Goal: Transaction & Acquisition: Purchase product/service

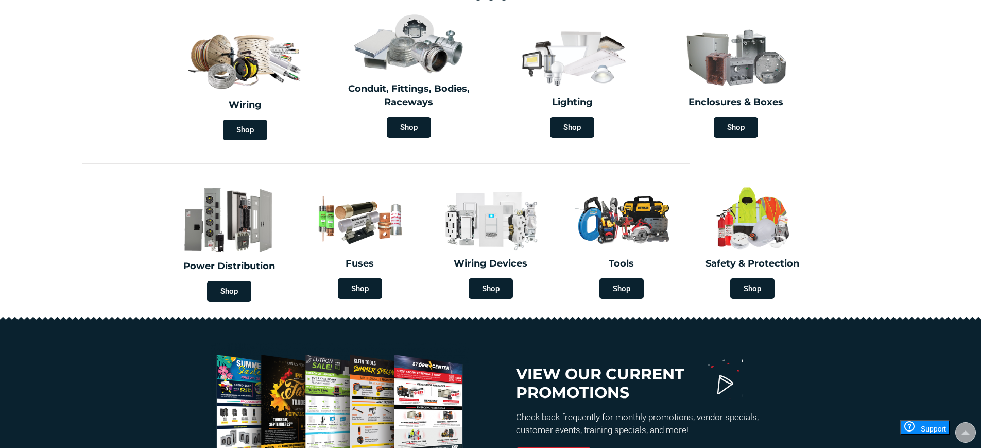
scroll to position [309, 0]
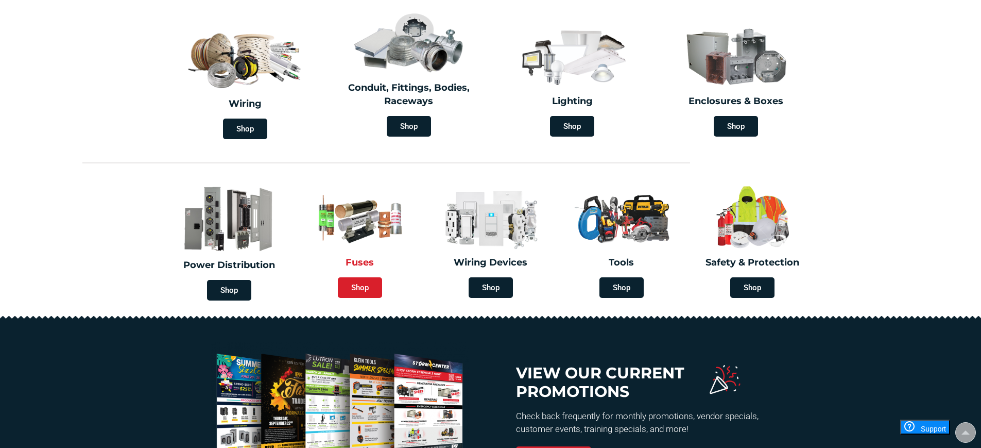
click at [364, 291] on span "Shop" at bounding box center [360, 287] width 44 height 21
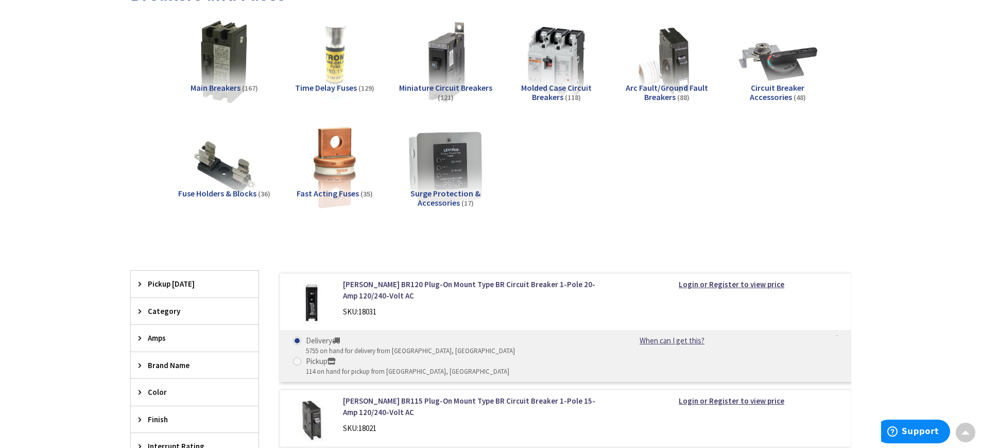
scroll to position [155, 0]
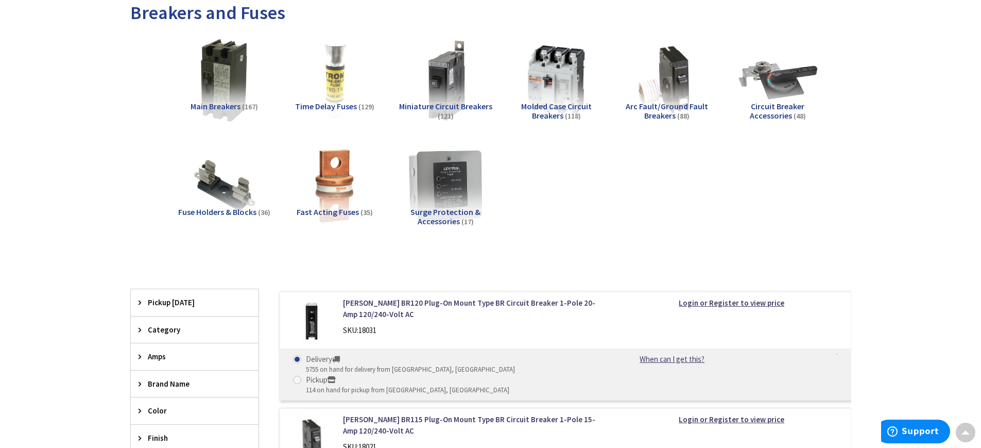
click at [164, 329] on span "Category" at bounding box center [190, 329] width 84 height 11
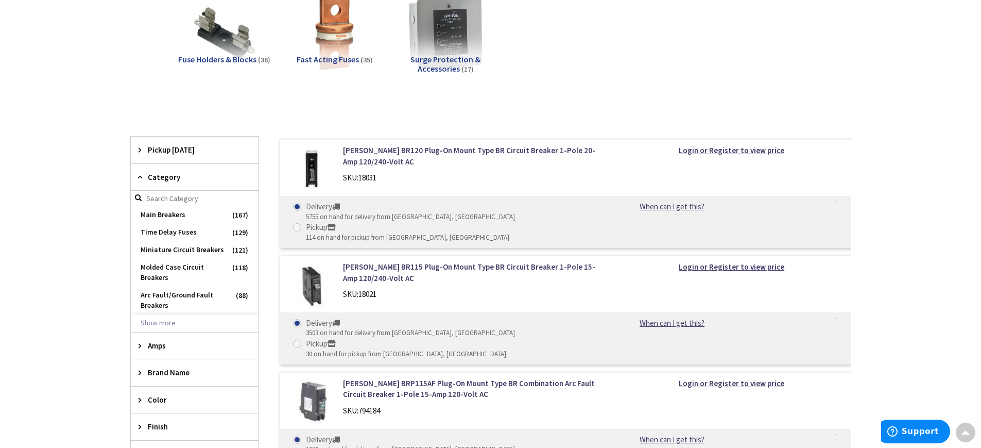
scroll to position [309, 0]
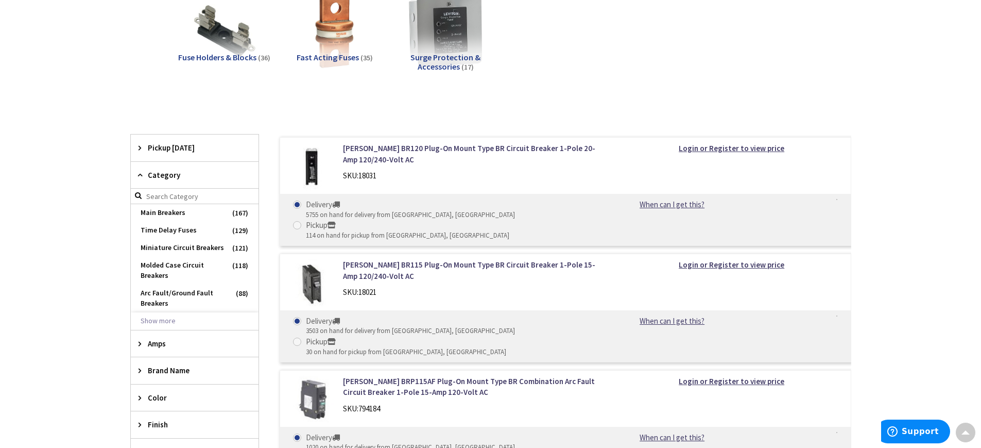
click at [160, 343] on span "Amps" at bounding box center [190, 343] width 84 height 11
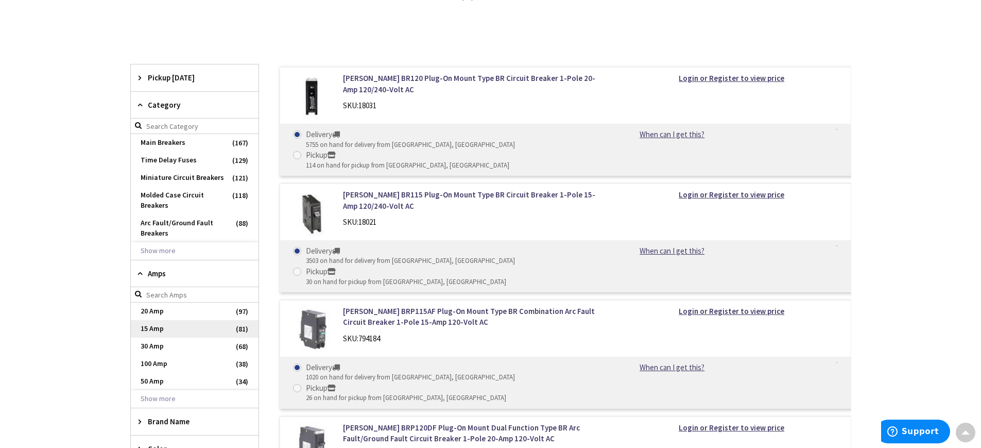
scroll to position [361, 0]
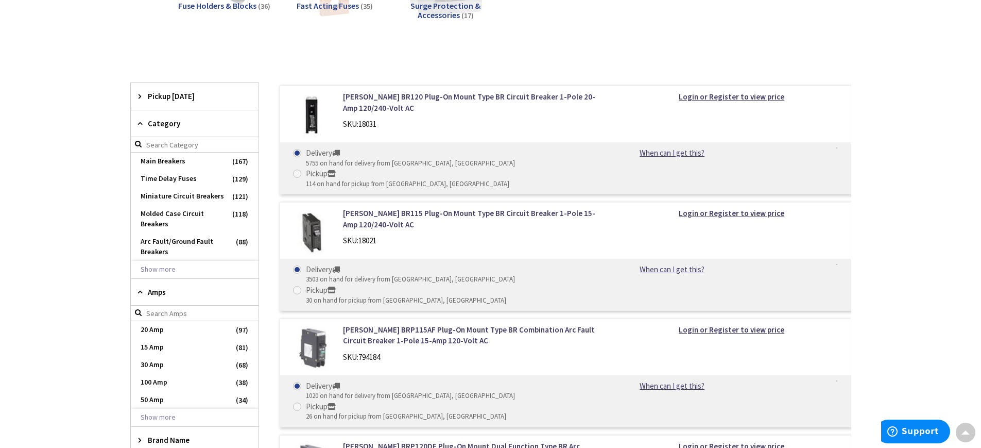
click at [159, 312] on input "search" at bounding box center [195, 312] width 128 height 15
type input "10 amp"
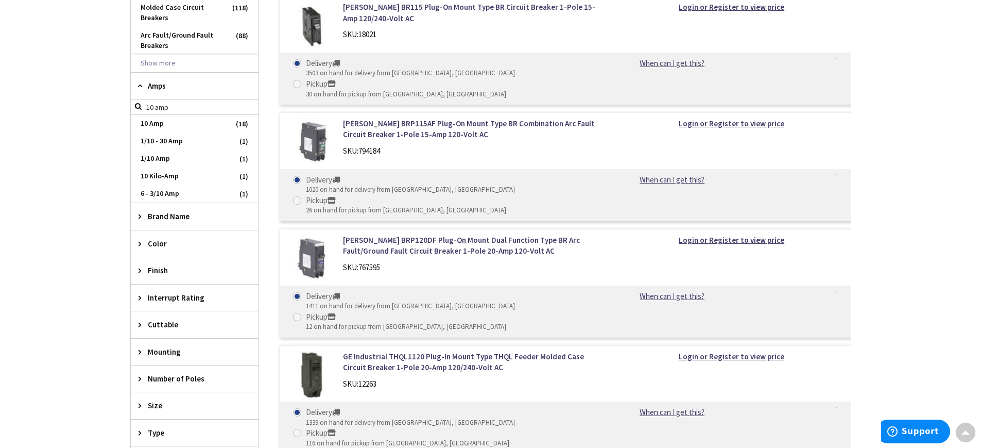
scroll to position [618, 0]
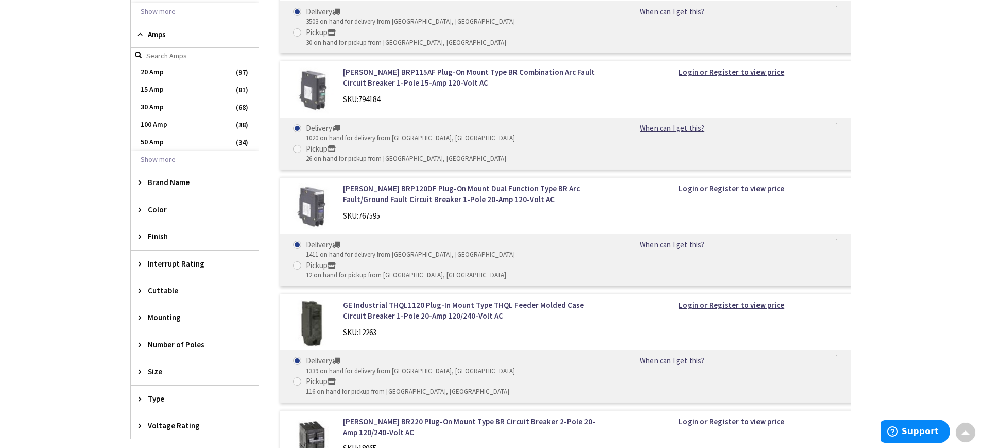
click at [140, 370] on icon at bounding box center [143, 371] width 8 height 8
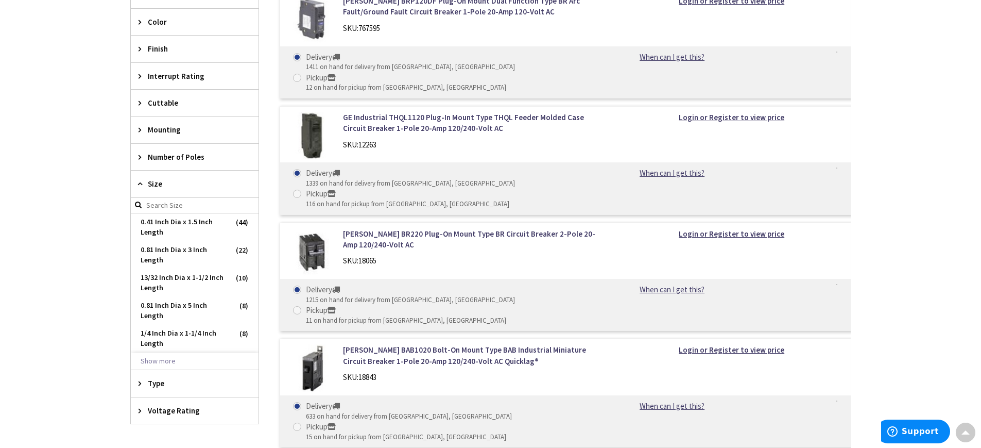
scroll to position [824, 0]
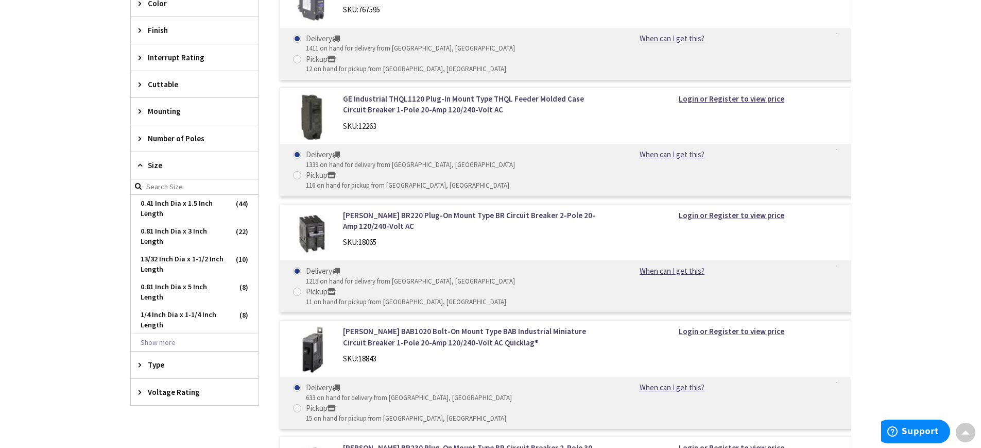
click at [145, 367] on icon at bounding box center [143, 365] width 8 height 8
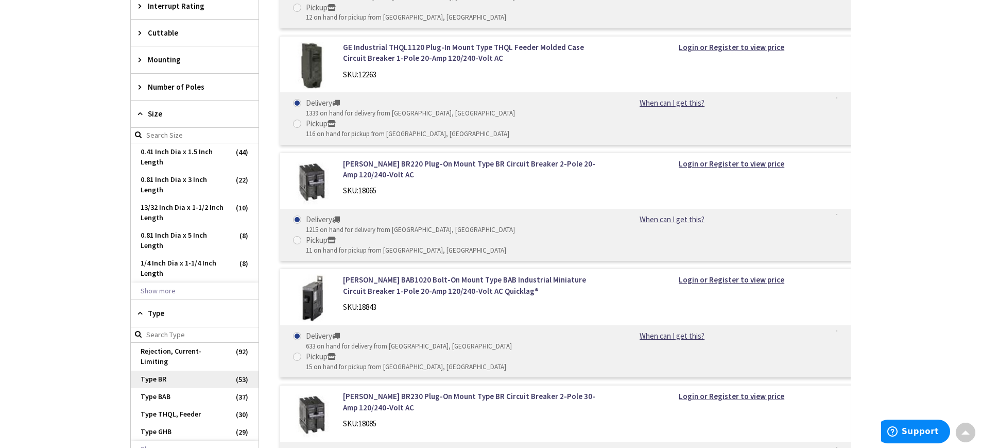
scroll to position [927, 0]
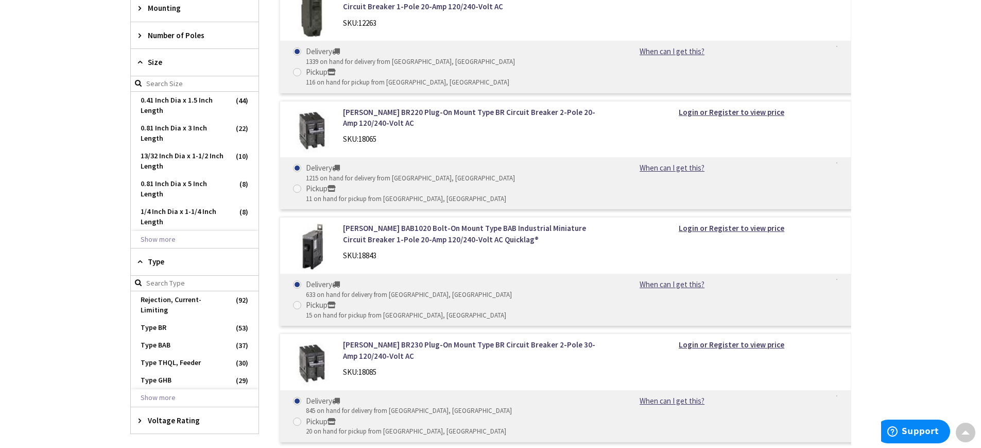
click at [171, 415] on span "Voltage Rating" at bounding box center [190, 420] width 84 height 11
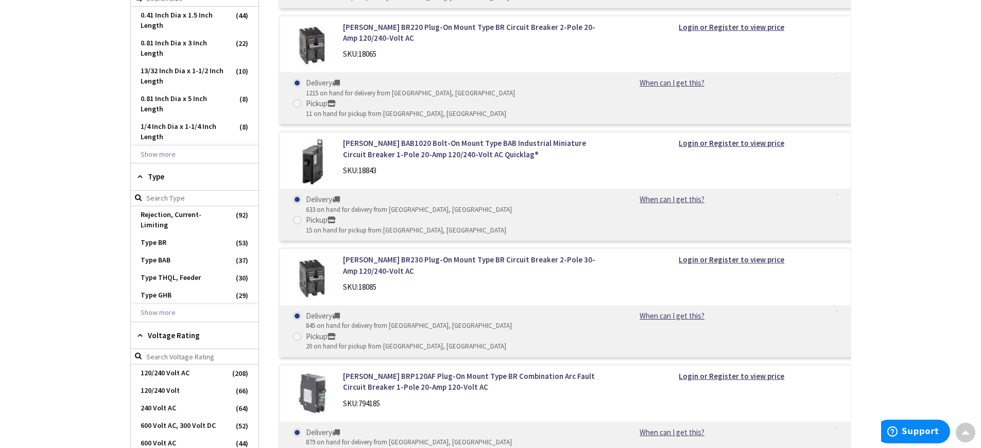
scroll to position [1030, 0]
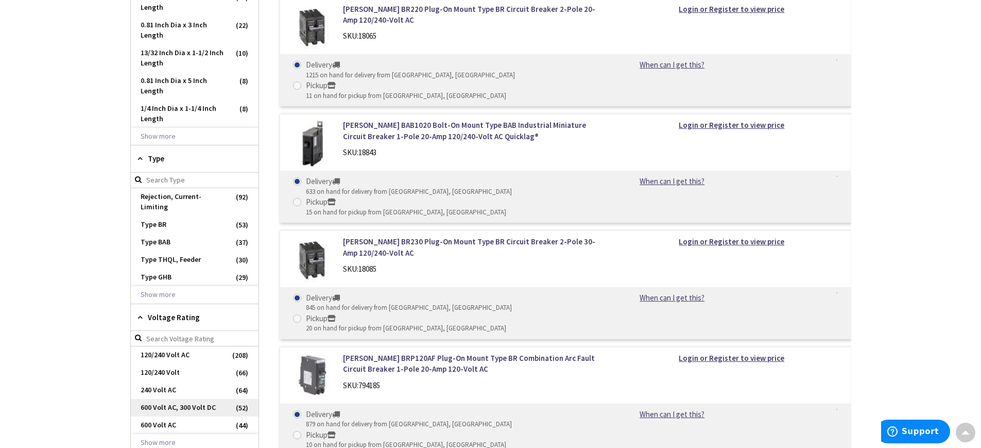
click at [167, 399] on span "600 Volt AC, 300 Volt DC" at bounding box center [195, 408] width 128 height 18
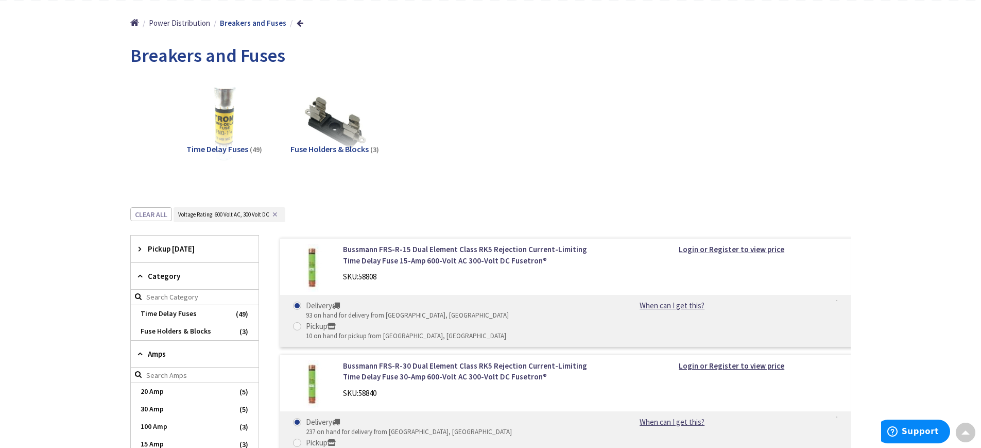
scroll to position [68, 0]
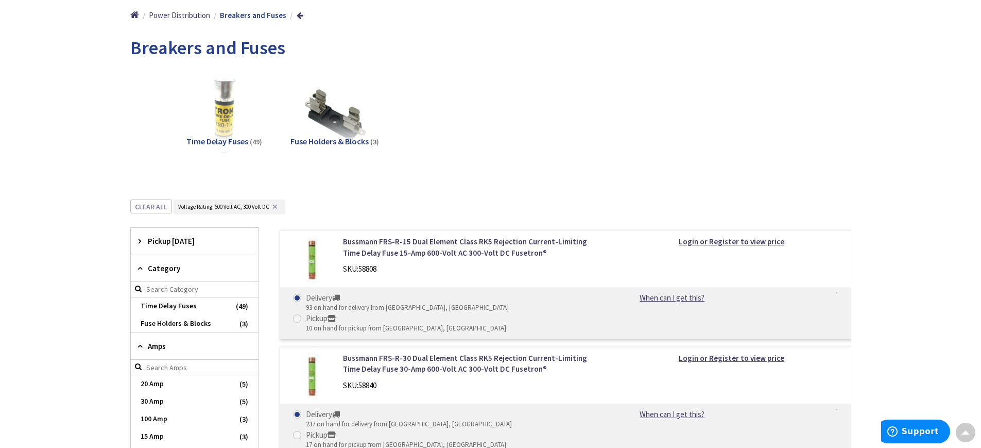
click at [228, 139] on span "Time Delay Fuses" at bounding box center [217, 141] width 62 height 10
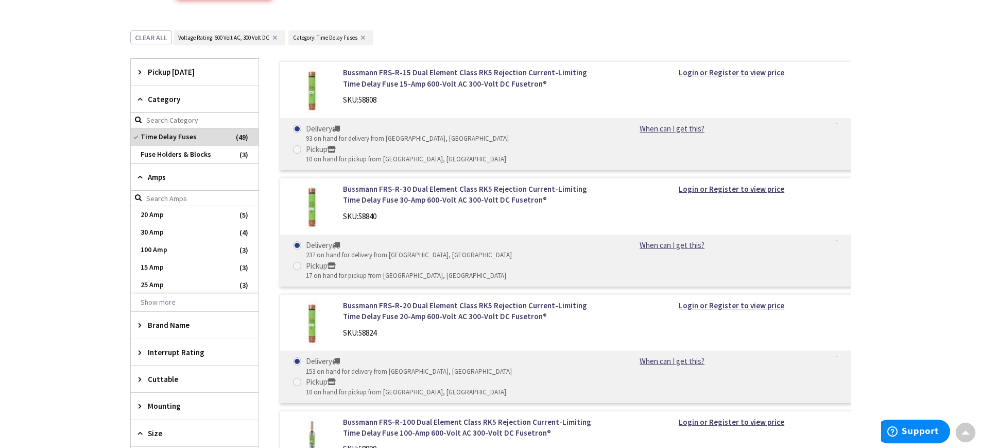
scroll to position [319, 0]
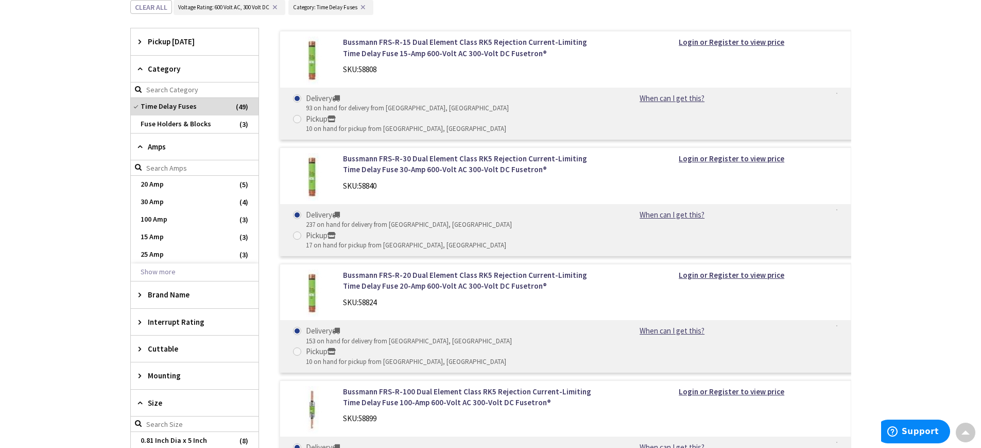
click at [148, 69] on span "Category" at bounding box center [190, 68] width 84 height 11
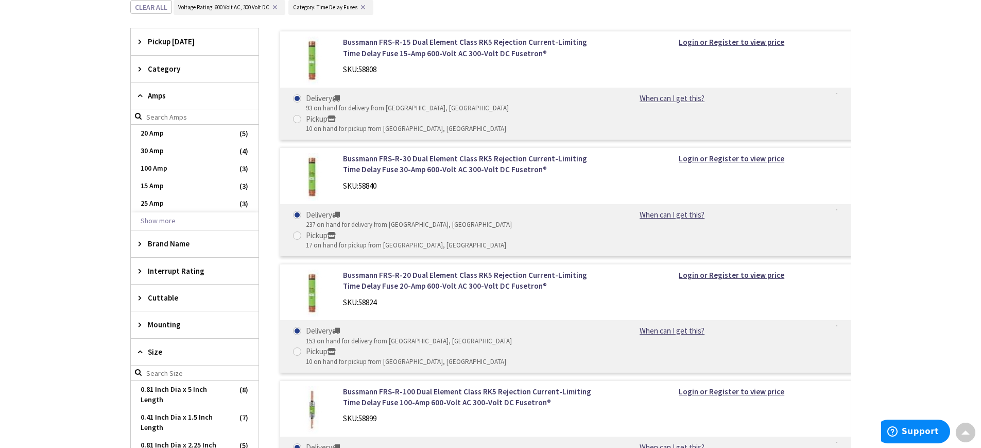
click at [166, 71] on span "Category" at bounding box center [190, 68] width 84 height 11
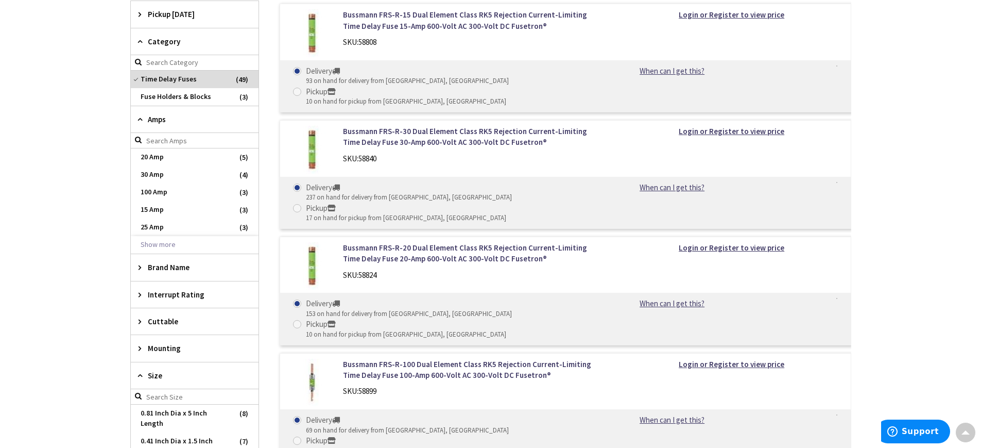
scroll to position [370, 0]
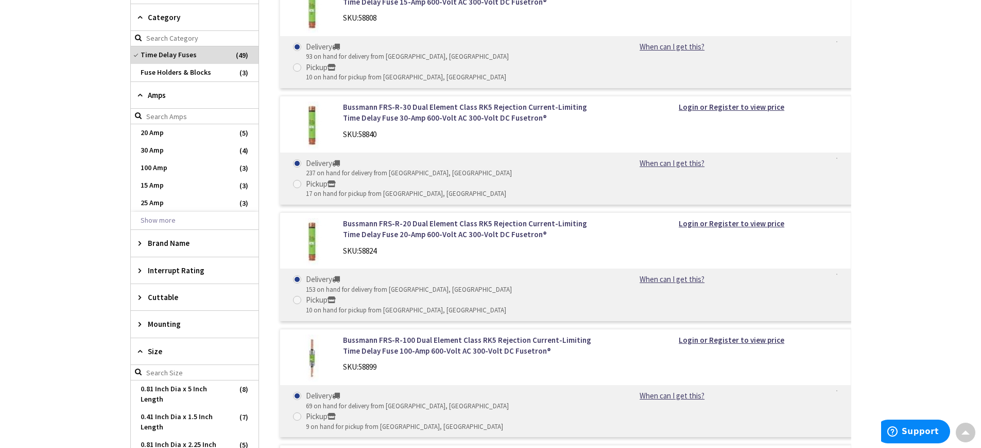
click at [156, 91] on span "Amps" at bounding box center [190, 95] width 84 height 11
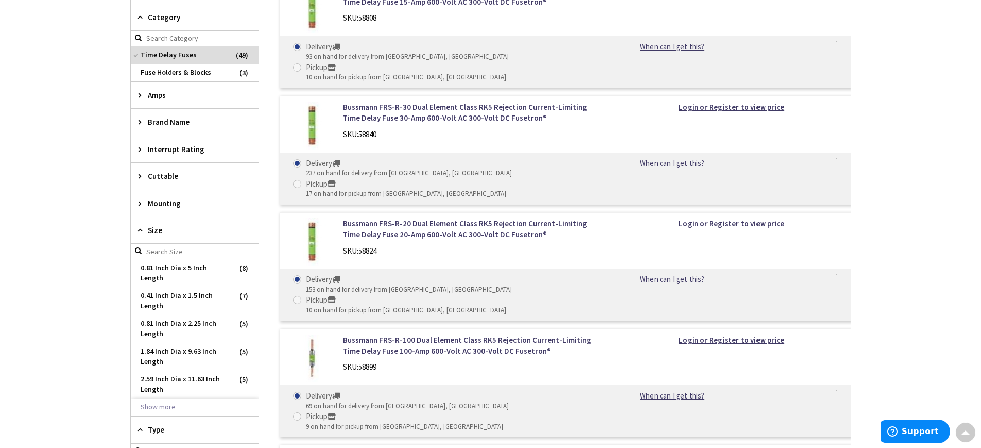
click at [151, 118] on span "Brand Name" at bounding box center [190, 121] width 84 height 11
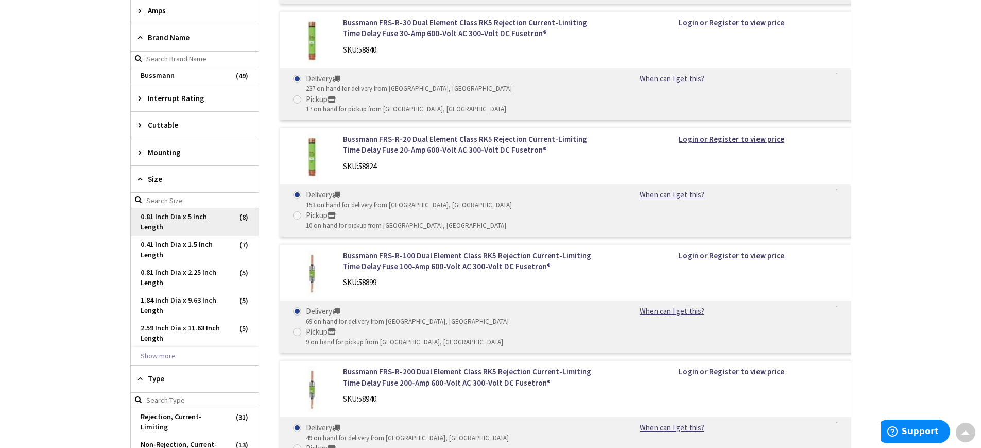
scroll to position [473, 0]
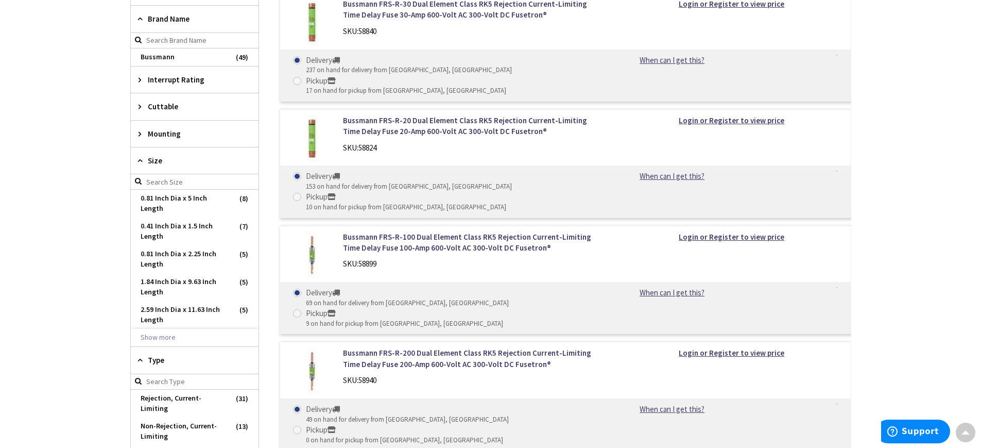
click at [142, 80] on icon at bounding box center [143, 80] width 8 height 8
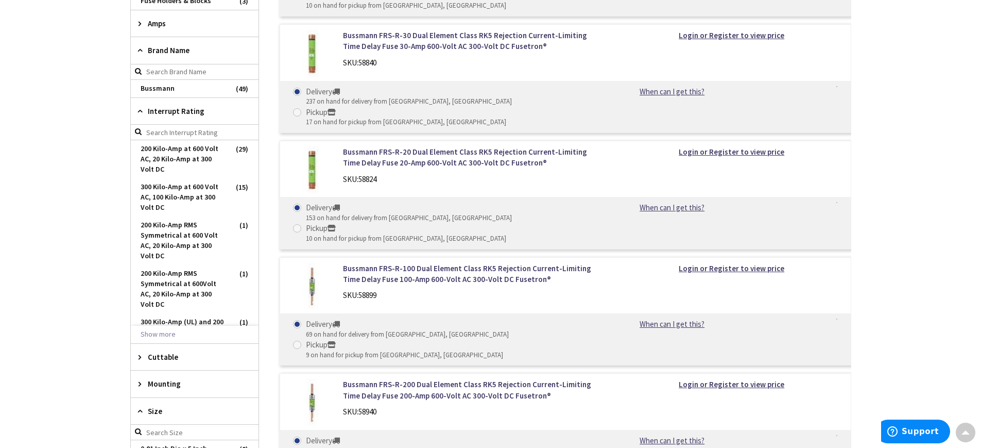
scroll to position [422, 0]
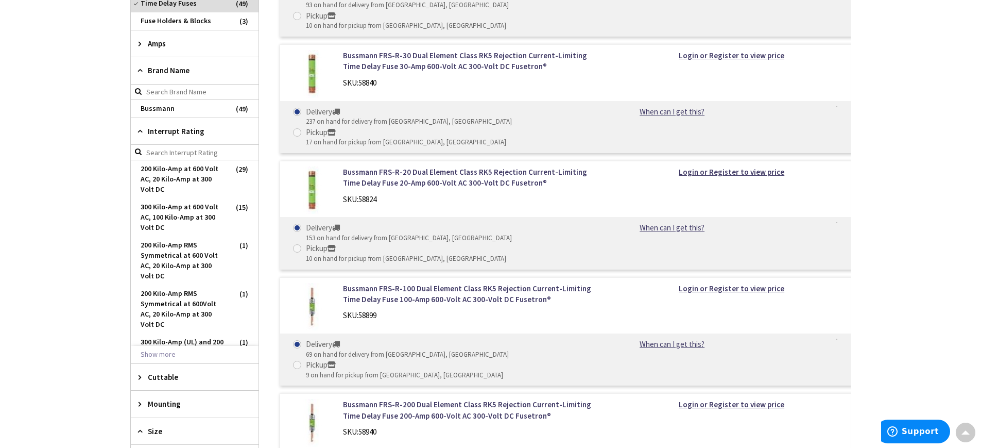
click at [215, 152] on input "search" at bounding box center [195, 152] width 128 height 15
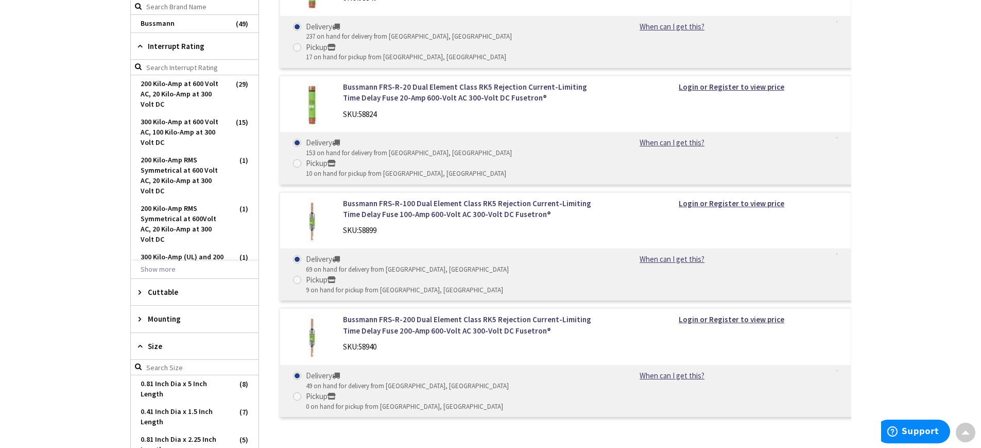
scroll to position [525, 0]
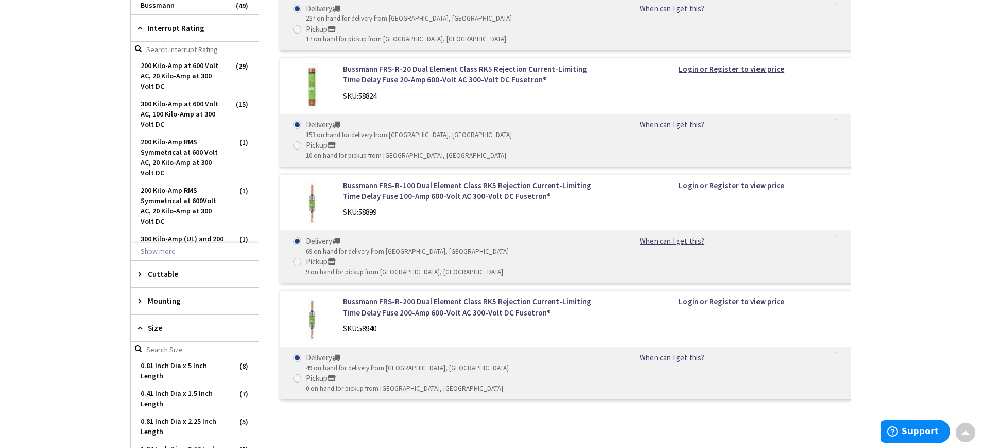
click at [139, 302] on icon at bounding box center [143, 301] width 8 height 8
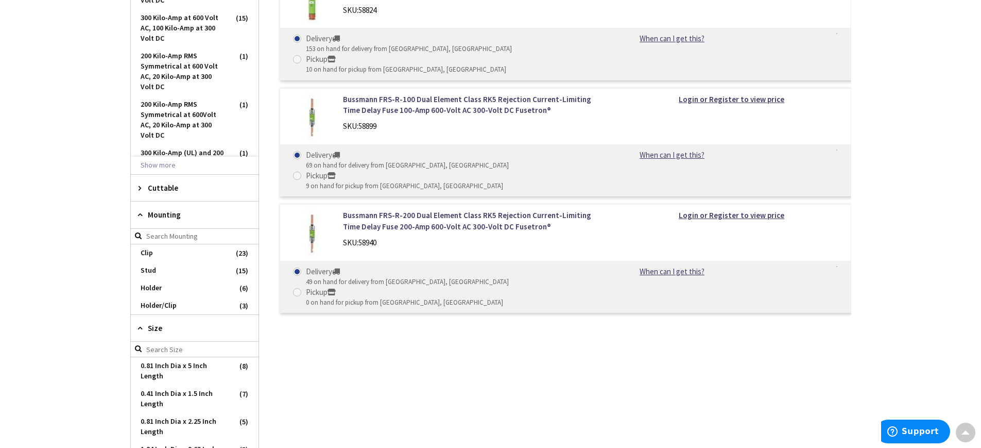
scroll to position [628, 0]
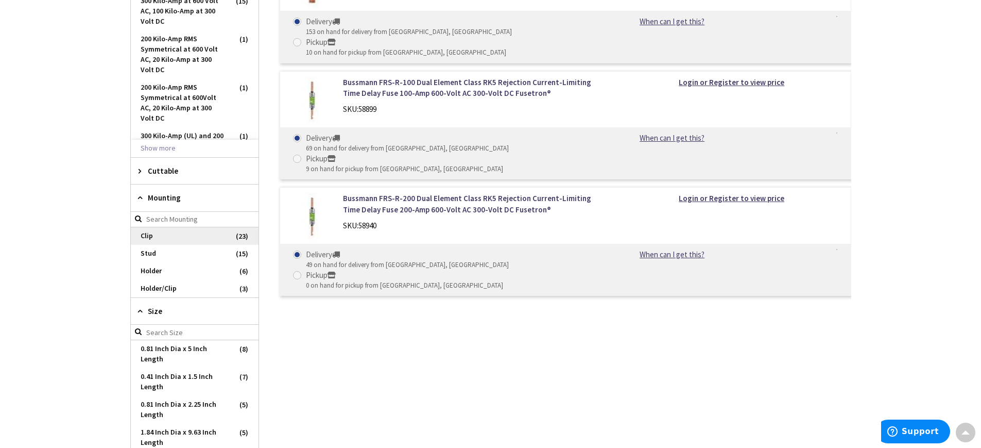
click at [146, 240] on span "Clip" at bounding box center [195, 236] width 128 height 18
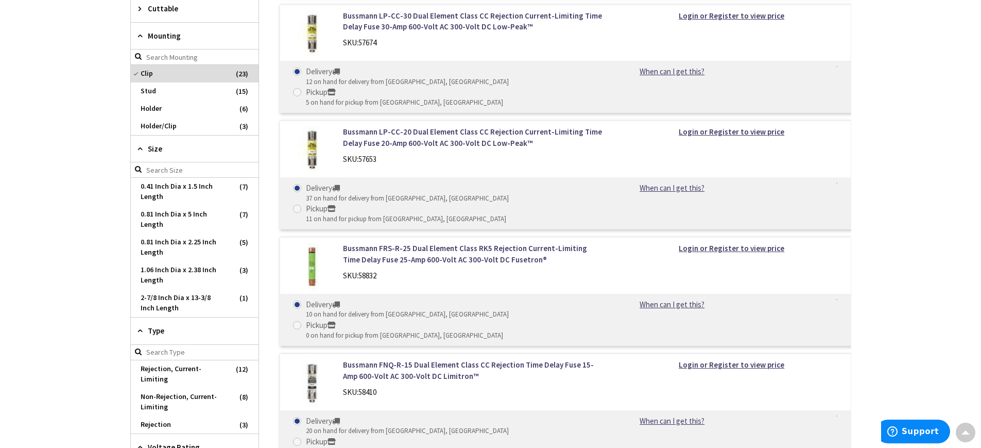
scroll to position [507, 0]
